Goal: Transaction & Acquisition: Purchase product/service

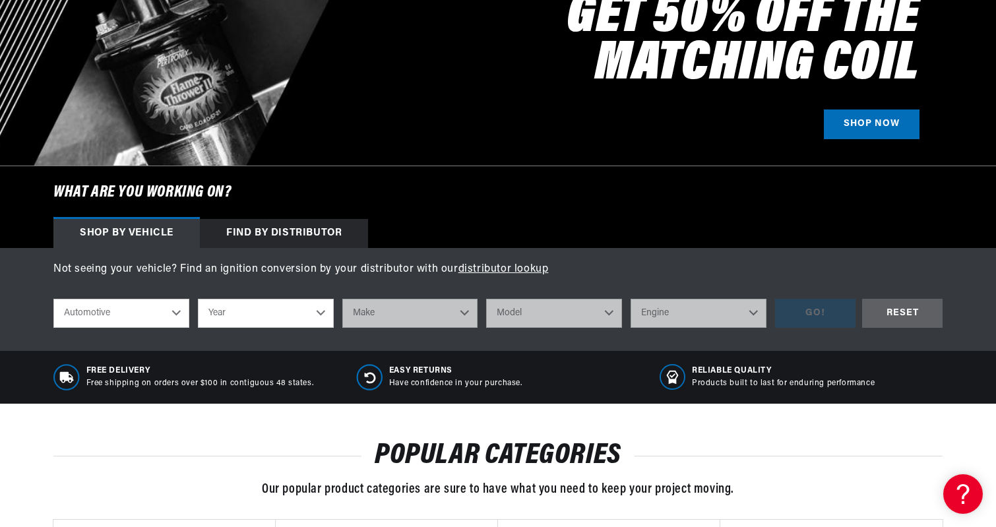
scroll to position [0, 824]
click at [91, 312] on select "Automotive Agricultural Industrial Marine Motorcycle" at bounding box center [121, 313] width 136 height 29
click at [53, 299] on select "Automotive Agricultural Industrial Marine Motorcycle" at bounding box center [121, 313] width 136 height 29
select select "Automotive"
click at [253, 307] on select "Year [DATE] 2021 2020 2019 2018 2017 2016 2015 2014 2013 2012 2011 2010 2009 20…" at bounding box center [266, 313] width 136 height 29
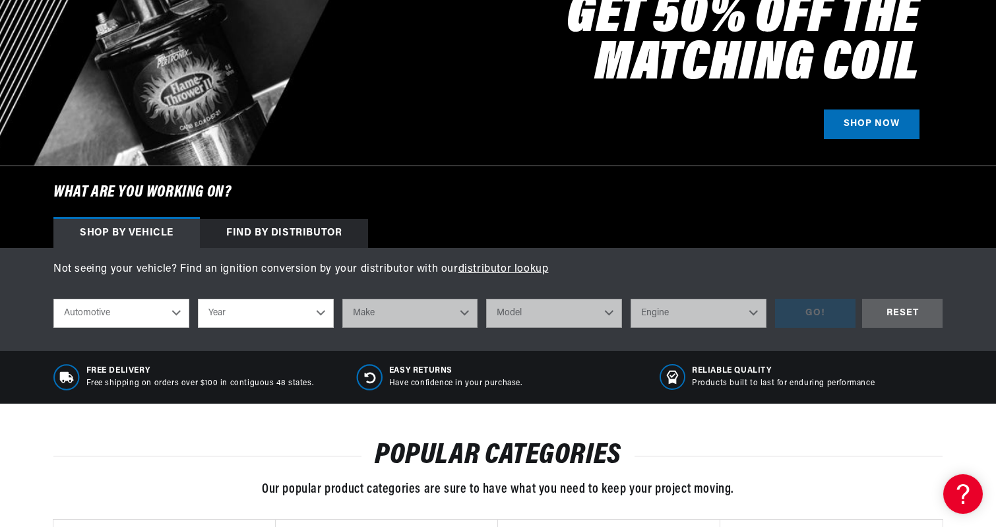
select select "2022"
click at [198, 299] on select "Year [DATE] 2021 2020 2019 2018 2017 2016 2015 2014 2013 2012 2011 2010 2009 20…" at bounding box center [266, 313] width 136 height 29
click at [297, 230] on div "Find by Distributor" at bounding box center [284, 233] width 168 height 29
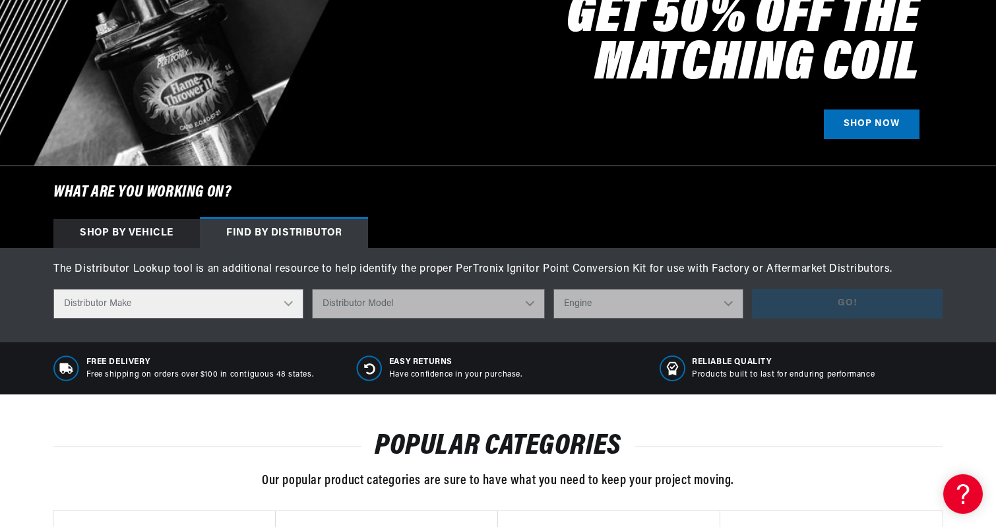
select select "2022"
click at [148, 233] on div "Shop by vehicle" at bounding box center [126, 233] width 146 height 29
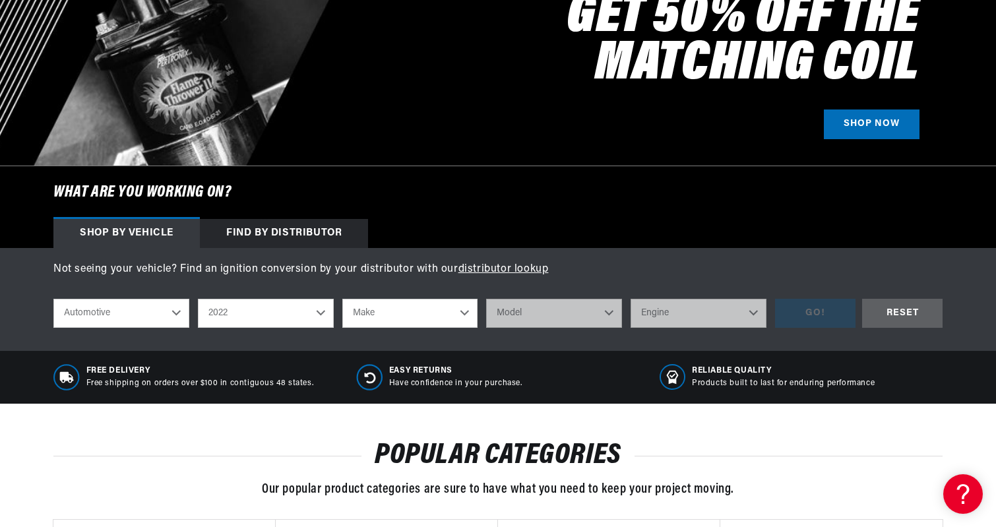
click at [412, 304] on select "Make Cadillac Chevrolet Chrysler Dodge Ford GMC INFINITI Jeep Nissan Ram" at bounding box center [410, 313] width 136 height 29
select select "Chrysler"
click at [342, 299] on select "Make Cadillac Chevrolet Chrysler Dodge Ford GMC INFINITI Jeep Nissan Ram" at bounding box center [410, 313] width 136 height 29
select select "Chrysler"
click at [554, 313] on select "Model 300" at bounding box center [554, 313] width 136 height 29
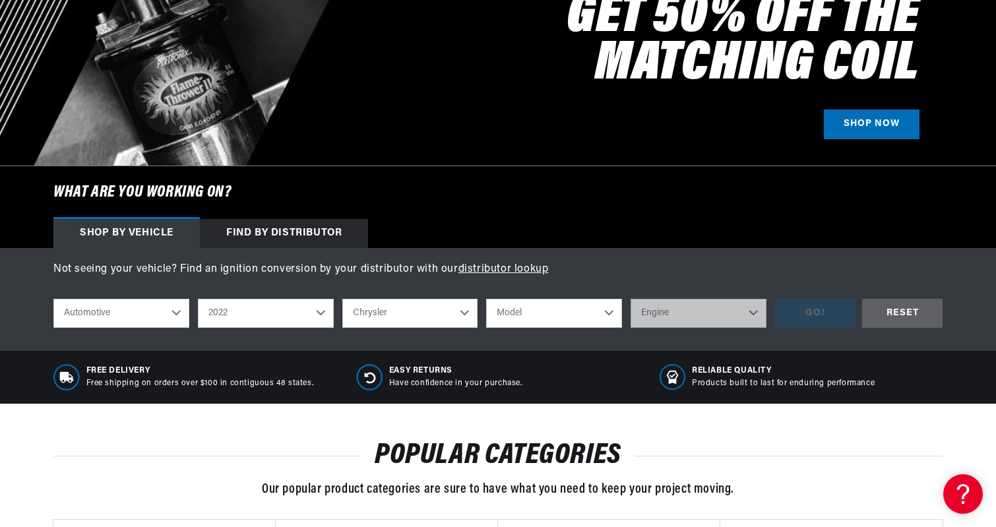
scroll to position [0, 11]
select select "300"
click at [486, 299] on select "Model 300" at bounding box center [554, 313] width 136 height 29
select select "300"
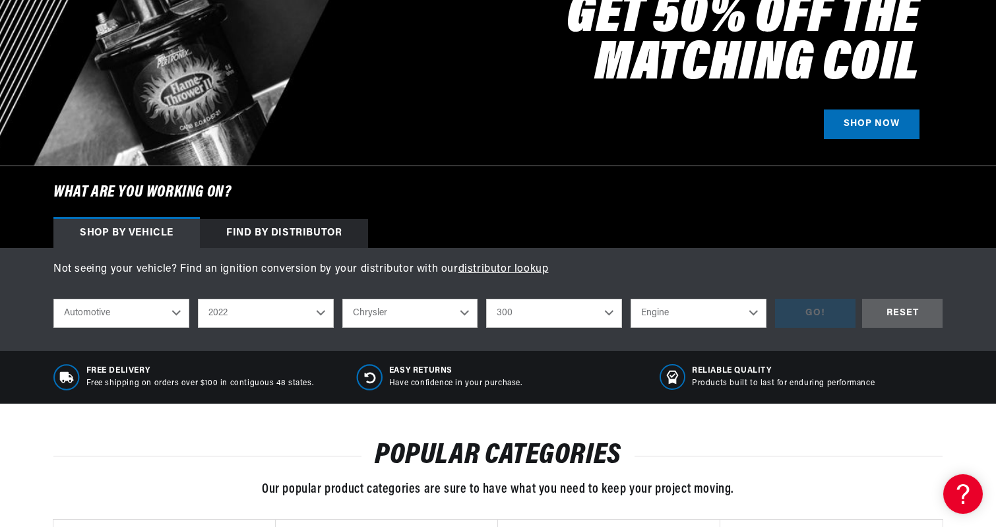
click at [687, 312] on select "Engine 5.7L 6.1L 6.4L" at bounding box center [699, 313] width 136 height 29
select select "6.1L"
click at [631, 299] on select "Engine 5.7L 6.1L 6.4L" at bounding box center [699, 313] width 136 height 29
select select "6.1L"
click at [778, 322] on div "GO!" at bounding box center [815, 314] width 80 height 30
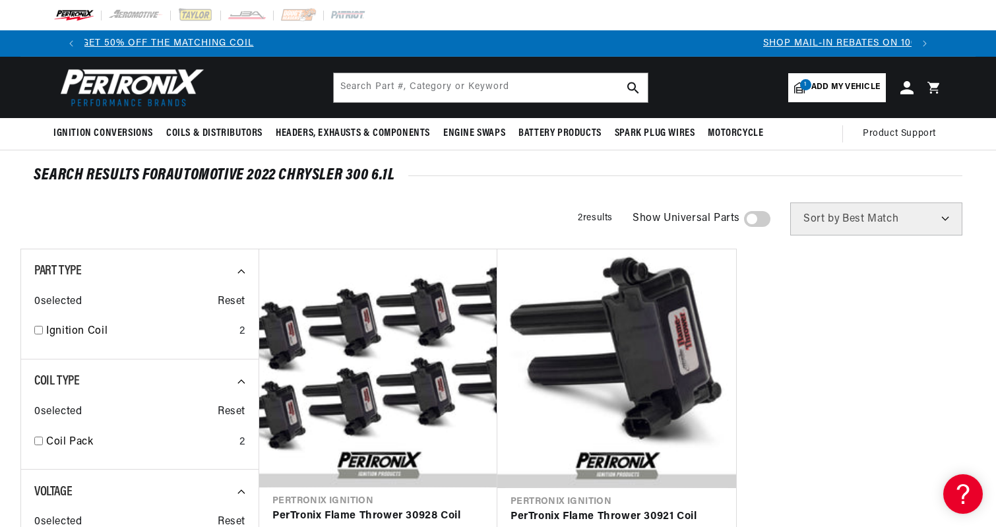
scroll to position [0, 503]
